Goal: Task Accomplishment & Management: Manage account settings

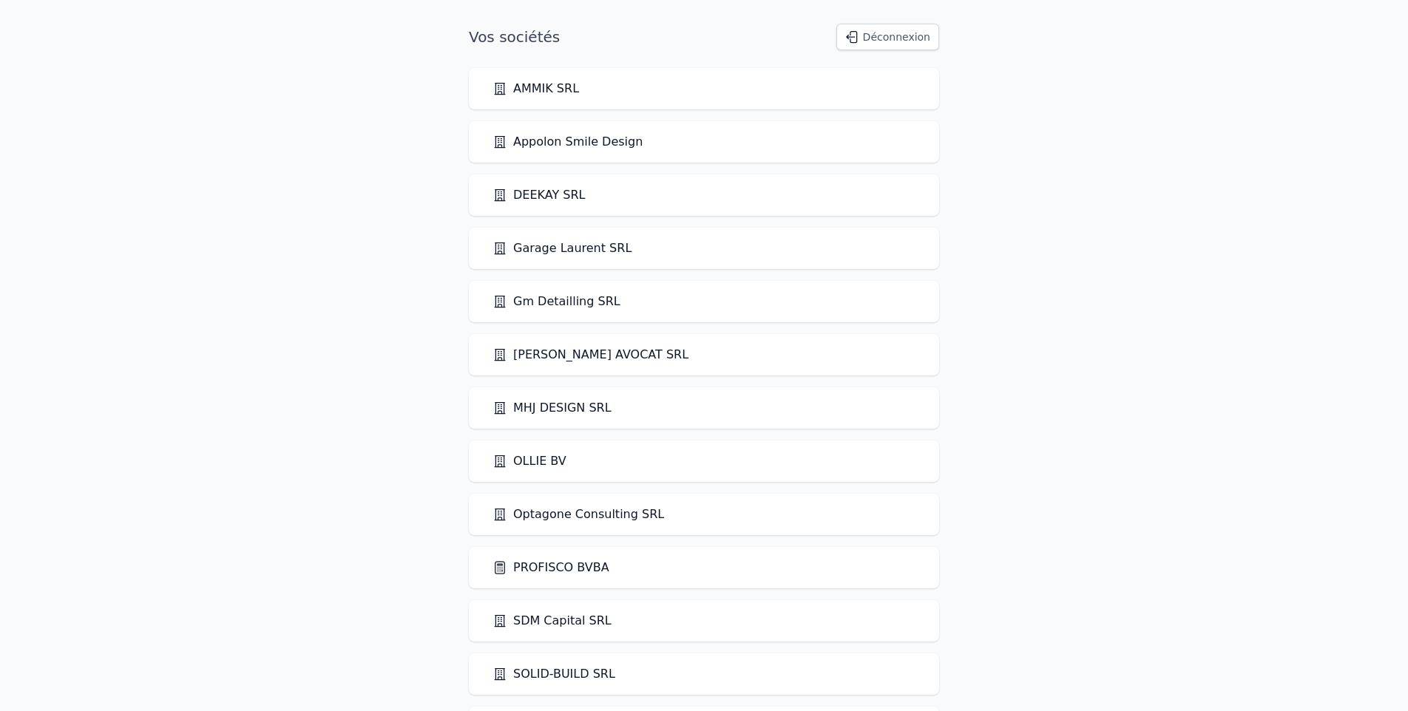
click at [542, 563] on link "PROFISCO BVBA" at bounding box center [550, 568] width 117 height 18
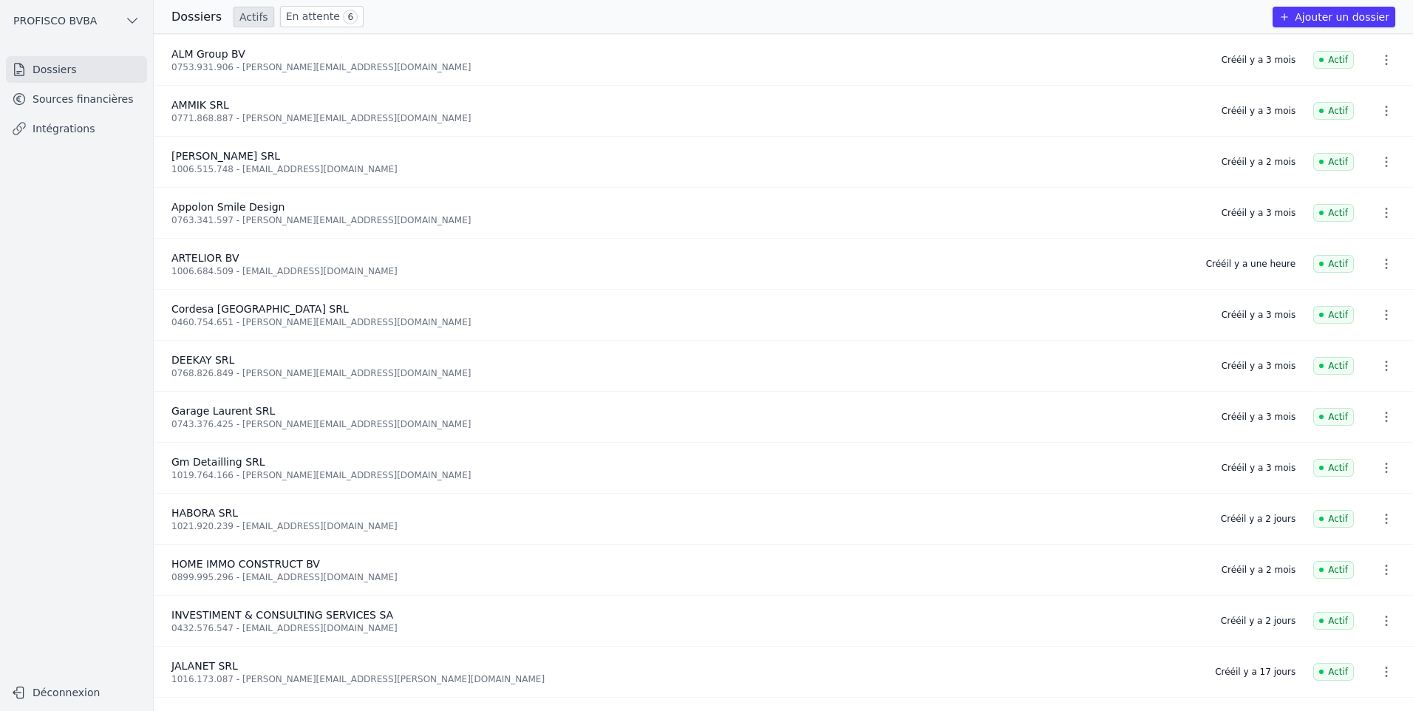
click at [59, 98] on link "Sources financières" at bounding box center [76, 99] width 141 height 27
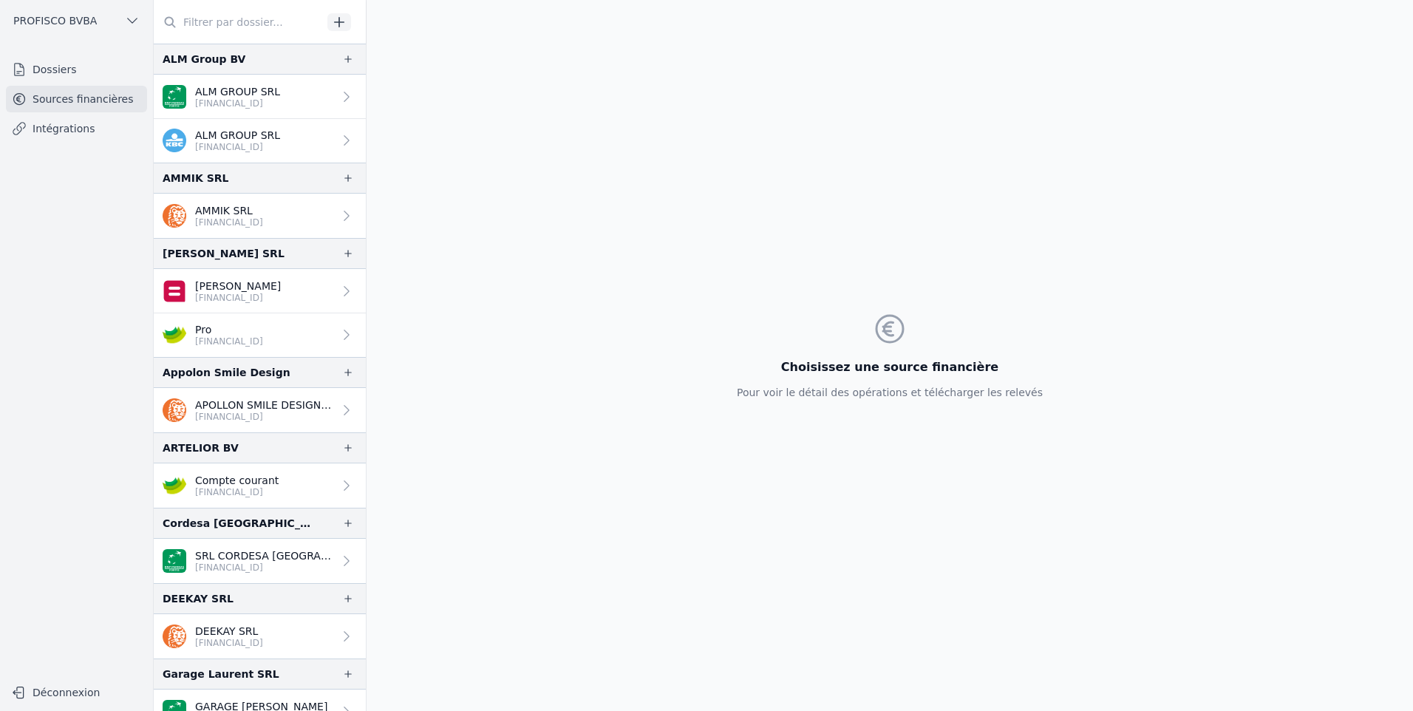
click at [306, 485] on link "Compte courant [FINANCIAL_ID]" at bounding box center [260, 486] width 212 height 44
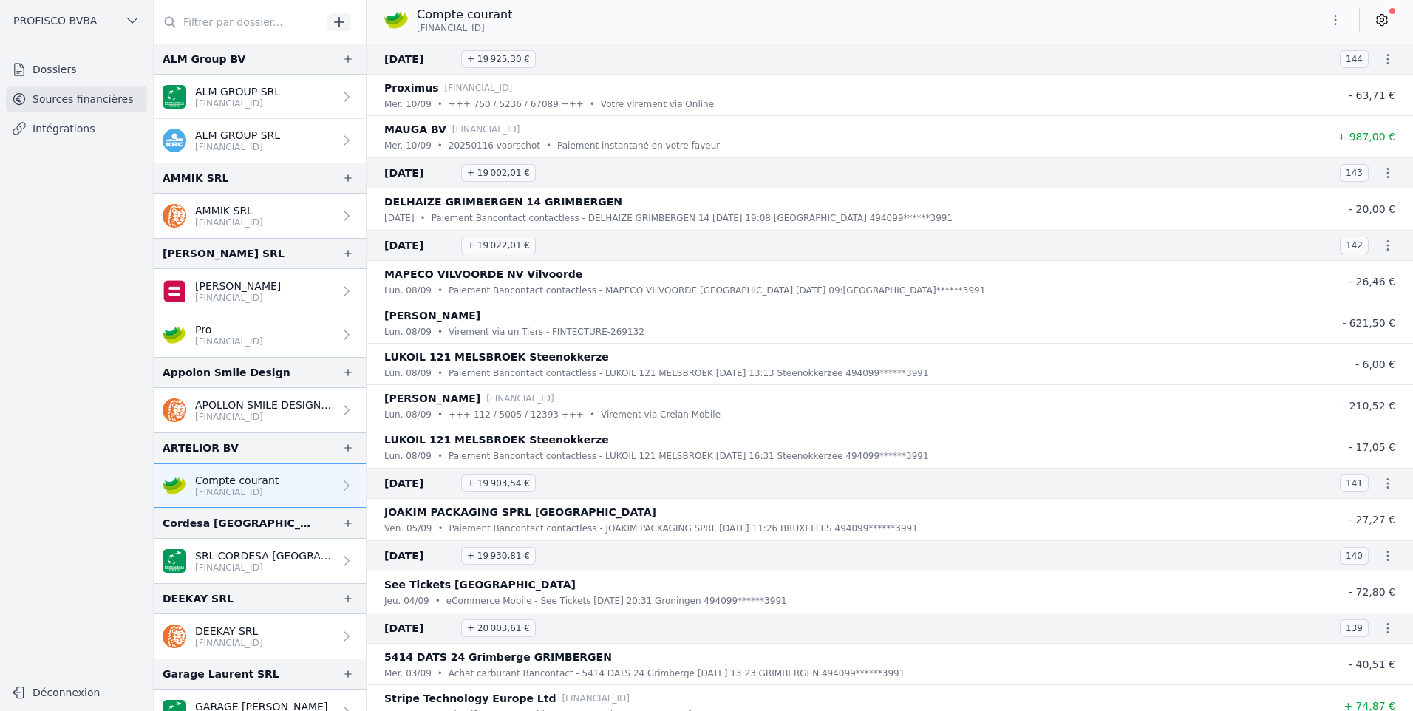
click at [1384, 25] on icon at bounding box center [1382, 20] width 10 height 11
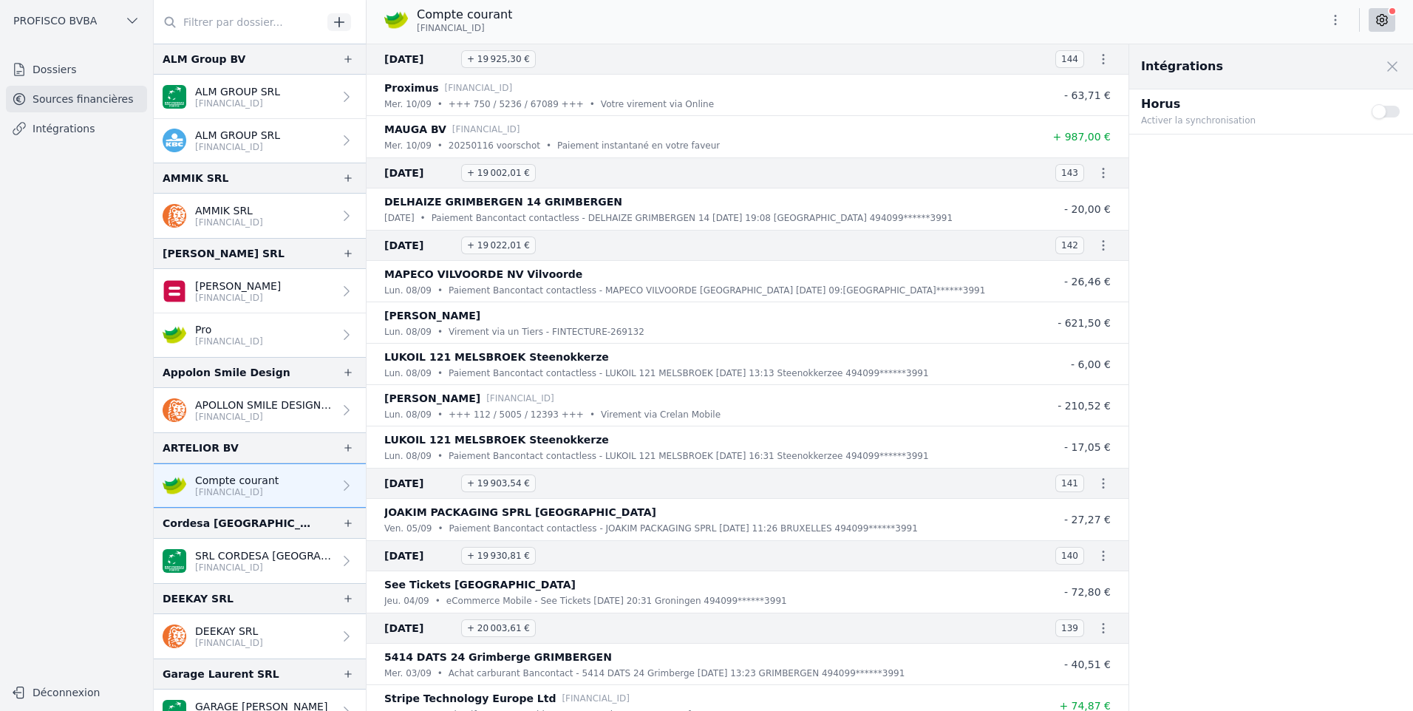
click at [1394, 112] on button "Use setting" at bounding box center [1387, 111] width 30 height 15
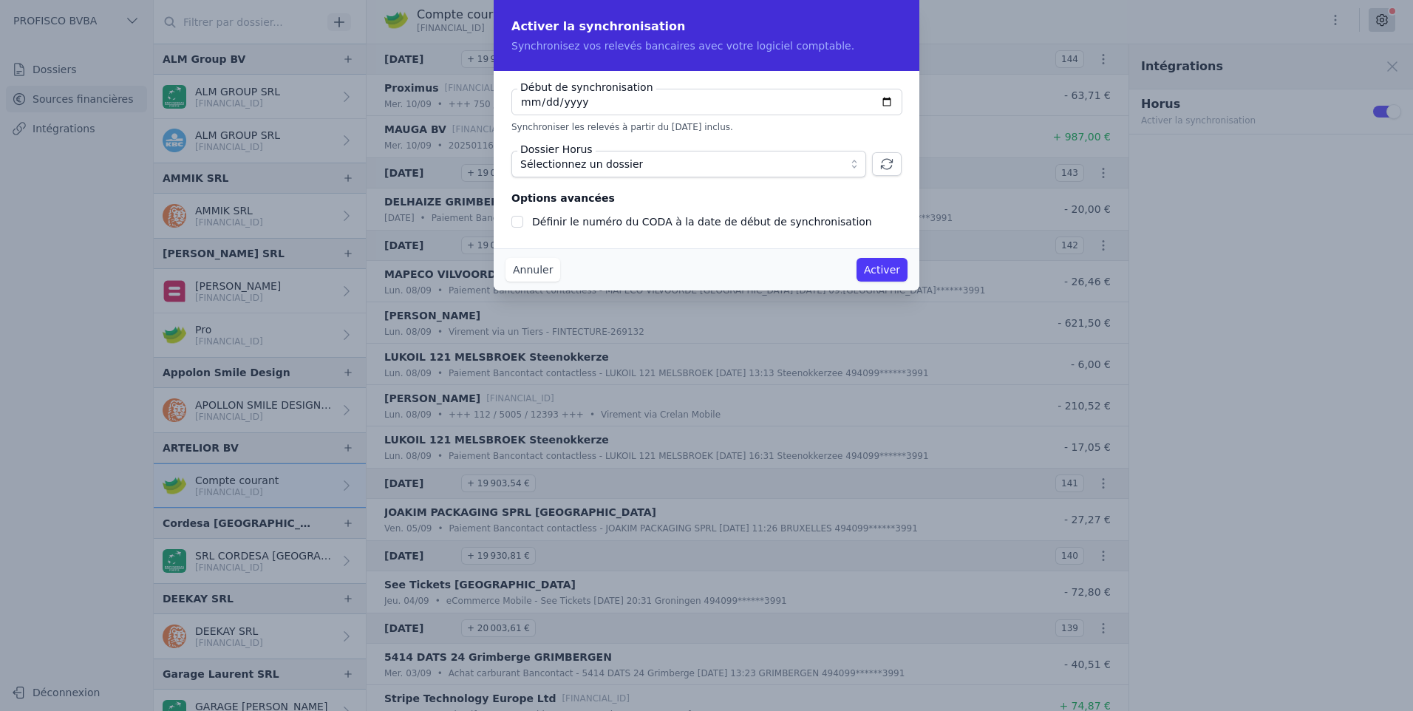
checkbox input "false"
type input "[DATE]"
click at [659, 159] on span "Sélectionnez un dossier" at bounding box center [678, 164] width 316 height 18
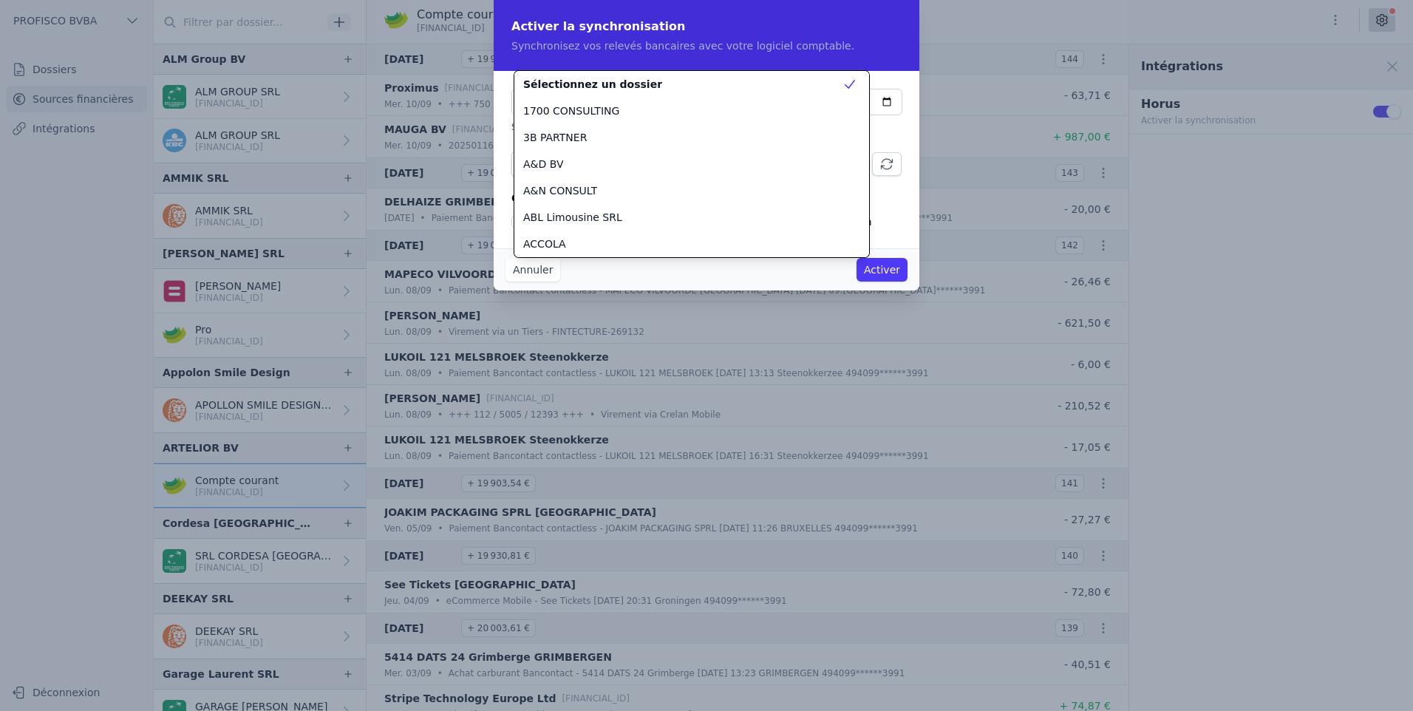
scroll to position [346, 0]
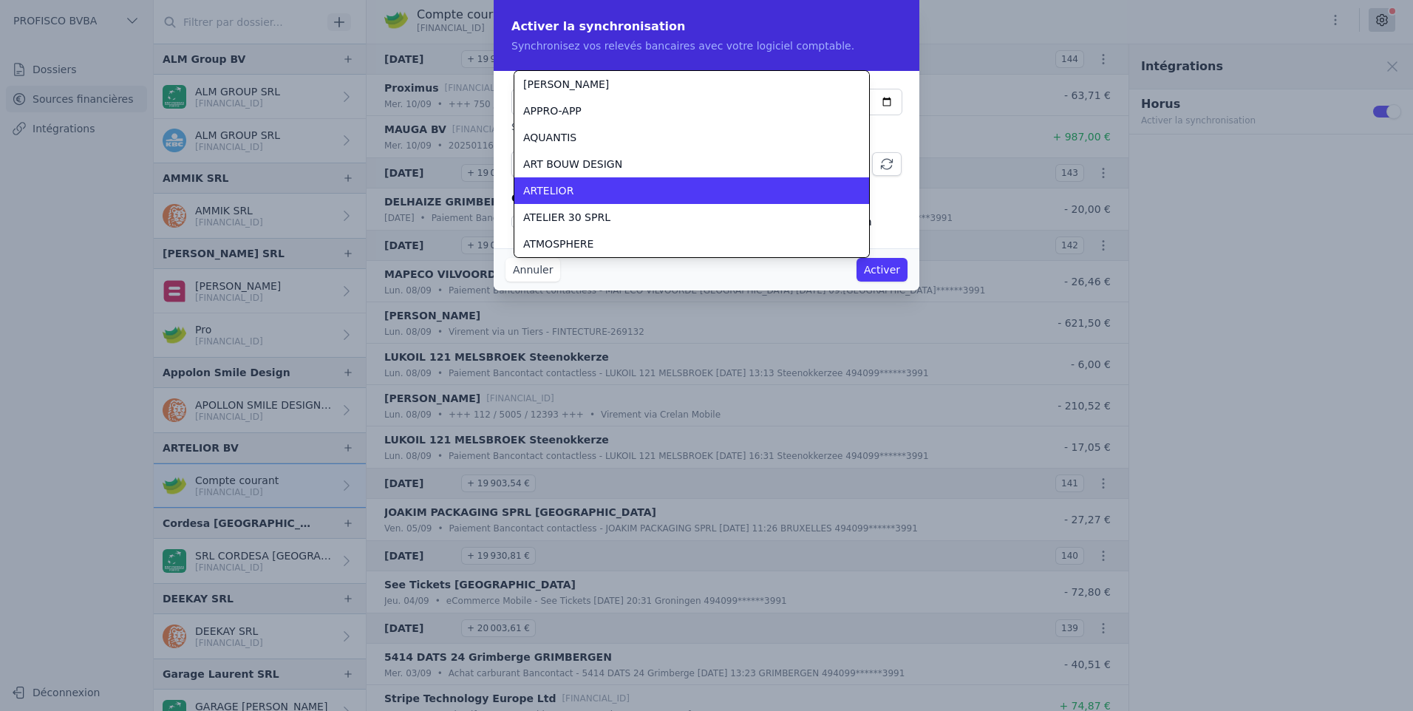
click at [588, 194] on div "ARTELIOR" at bounding box center [682, 190] width 319 height 15
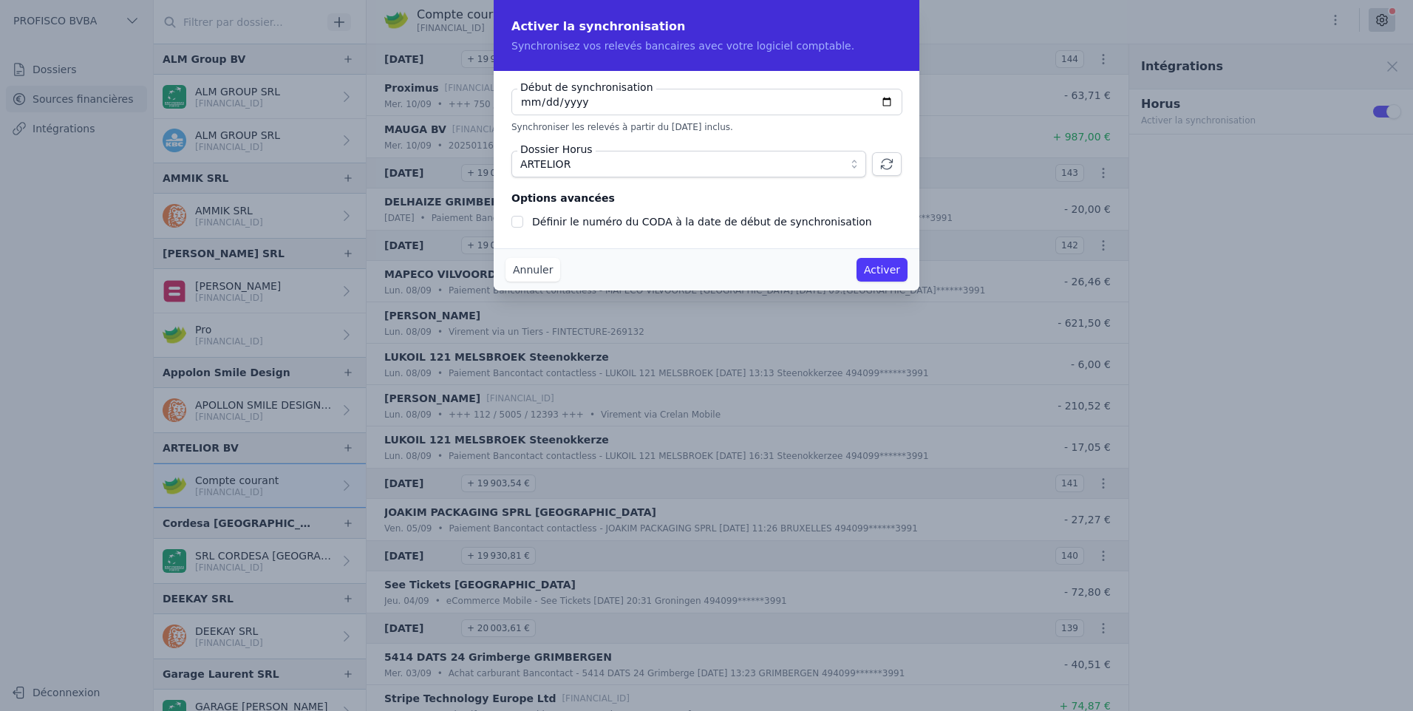
click at [889, 269] on button "Activer" at bounding box center [882, 270] width 51 height 24
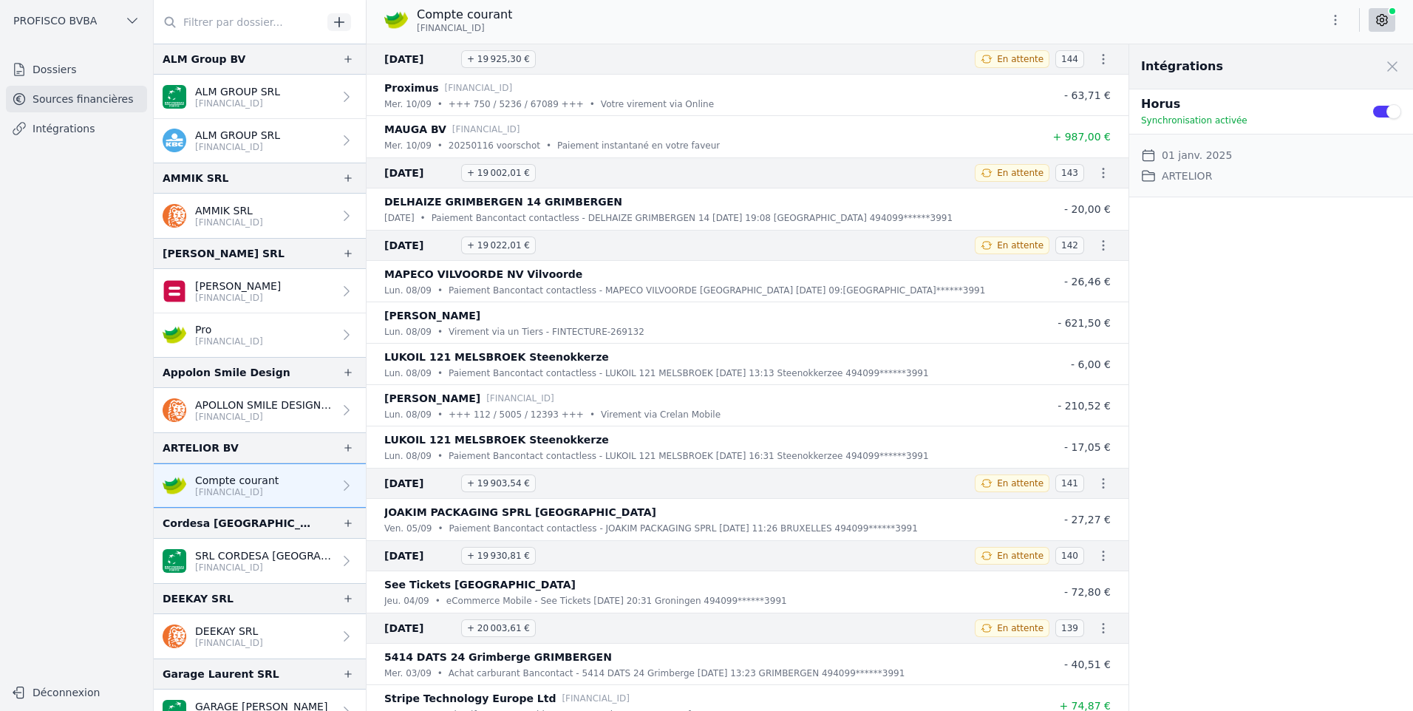
click at [62, 402] on nav "Dossiers Sources financières Intégrations" at bounding box center [76, 361] width 129 height 610
